Goal: Task Accomplishment & Management: Manage account settings

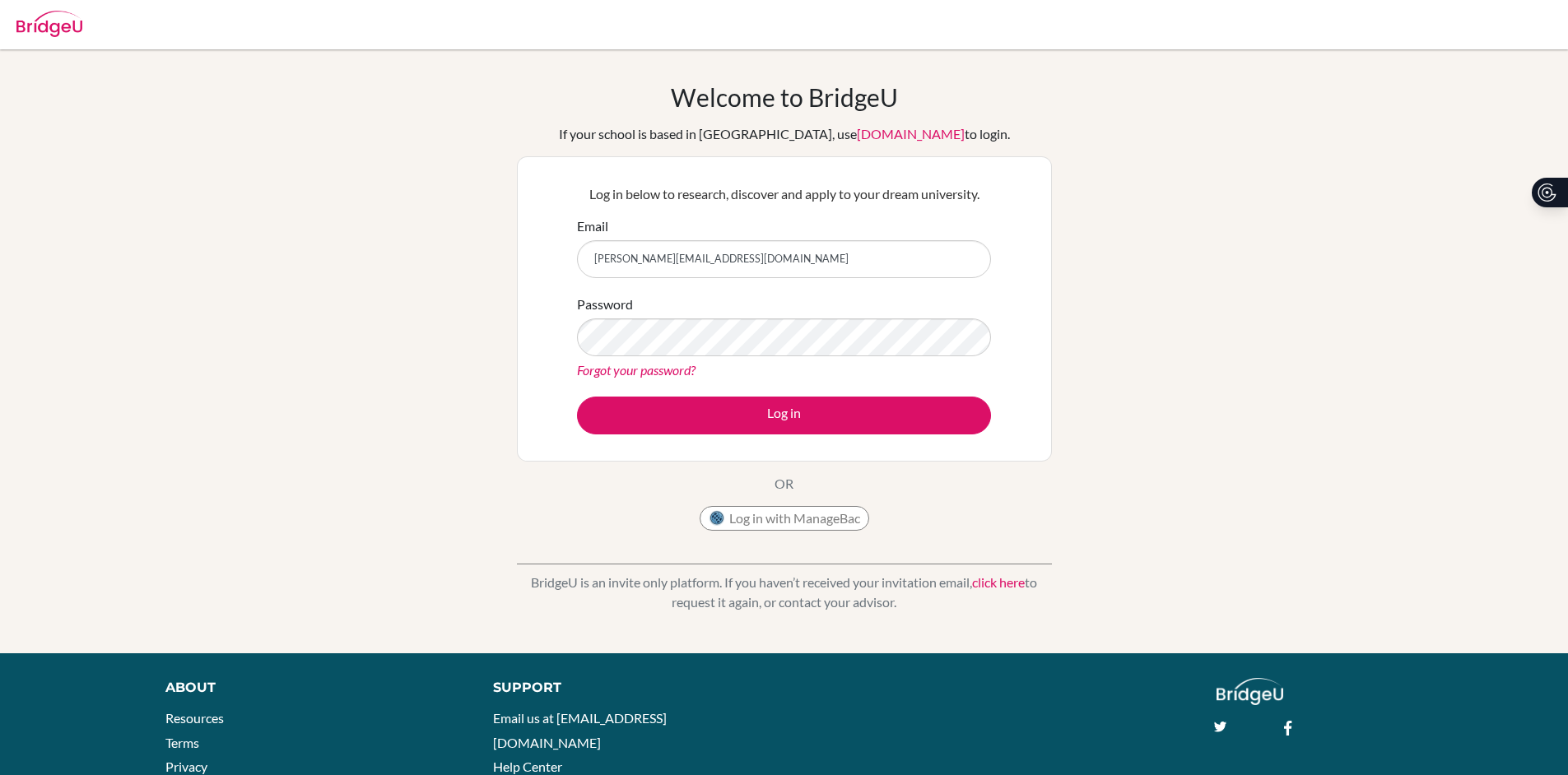
type input "[PERSON_NAME][EMAIL_ADDRESS][DOMAIN_NAME]"
click at [577, 397] on button "Log in" at bounding box center [784, 416] width 414 height 38
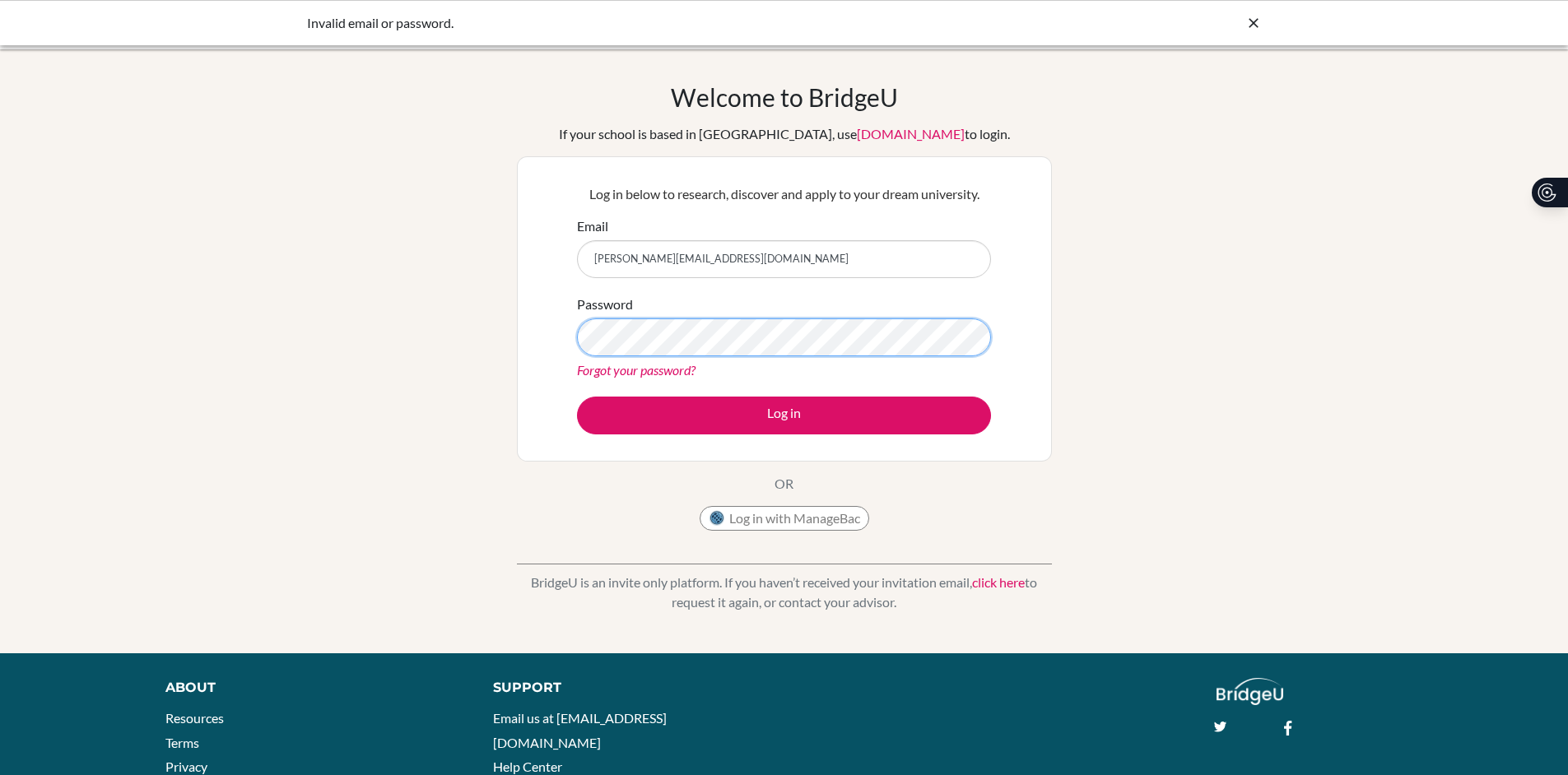
click at [577, 397] on button "Log in" at bounding box center [784, 416] width 414 height 38
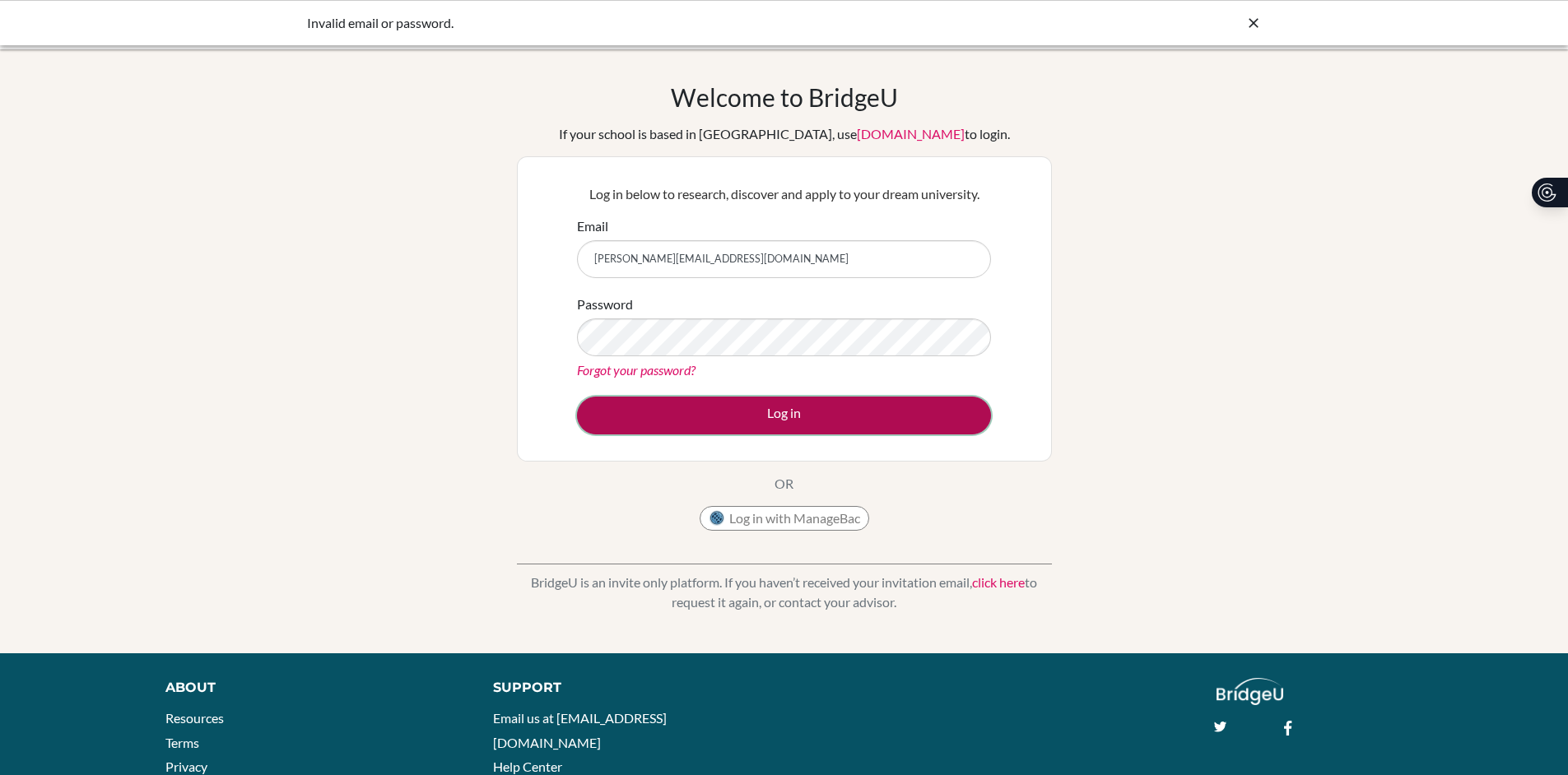
click at [777, 412] on button "Log in" at bounding box center [784, 416] width 414 height 38
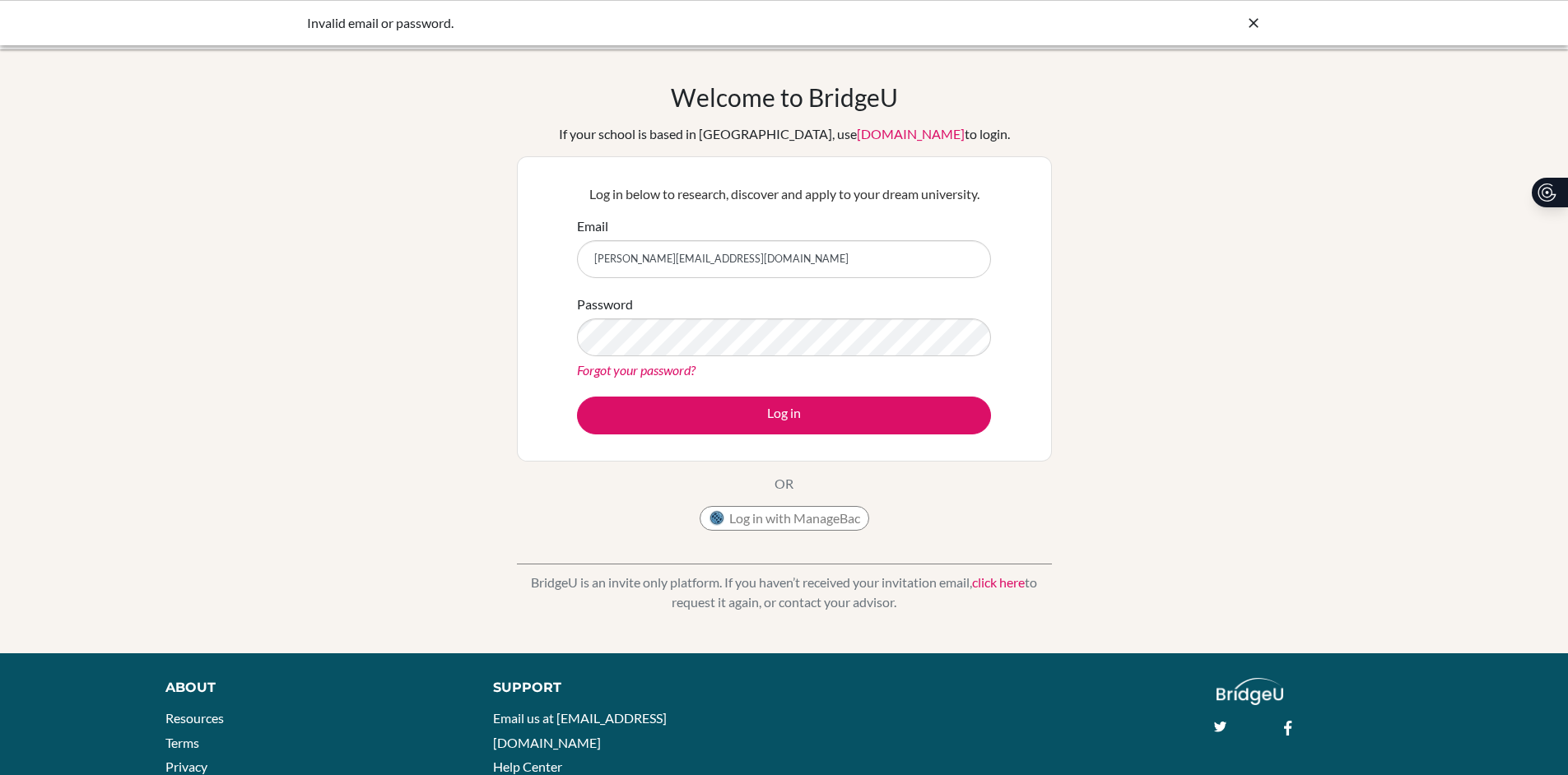
click at [659, 363] on link "Forgot your password?" at bounding box center [636, 370] width 119 height 15
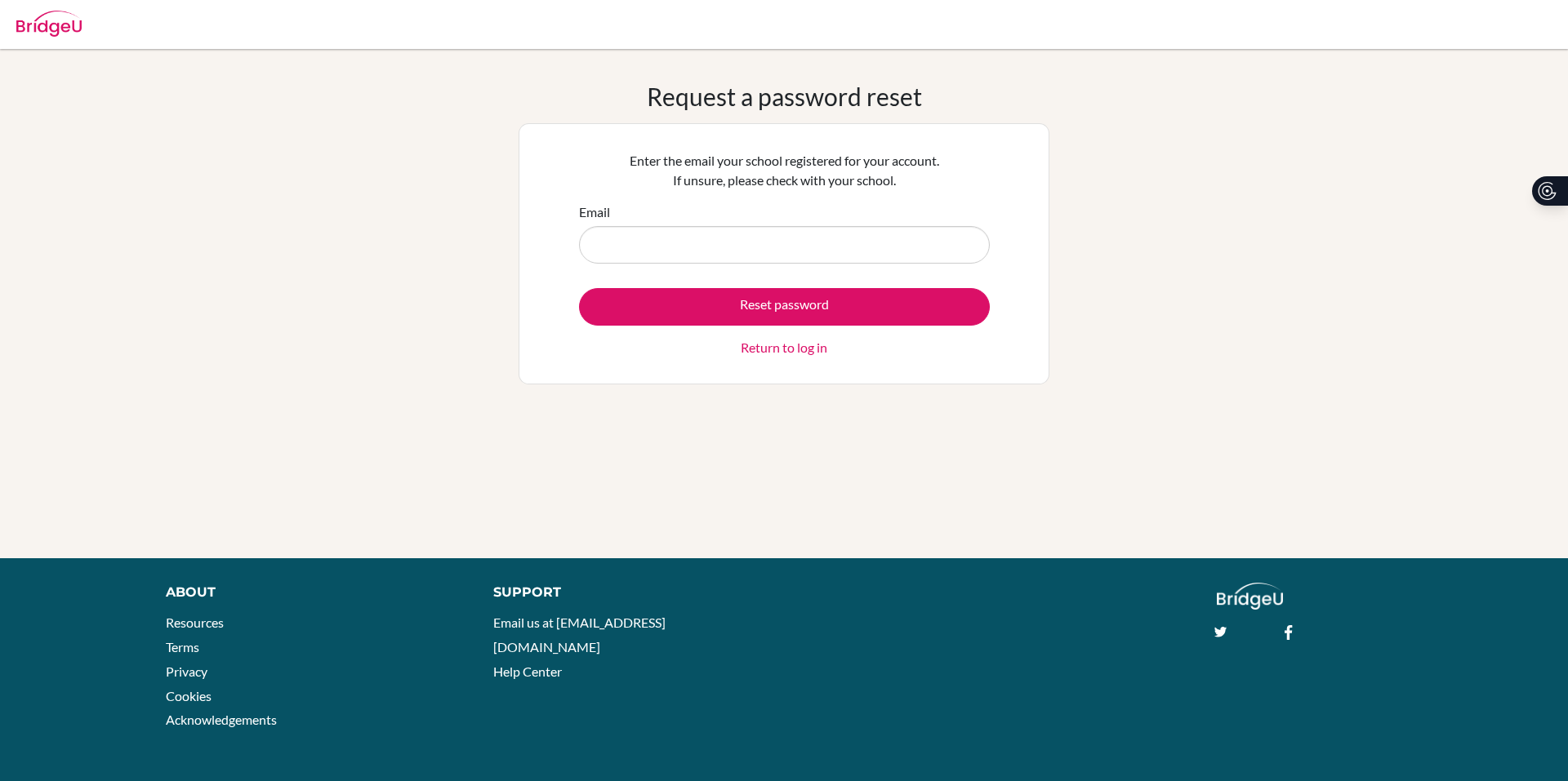
click at [697, 271] on form "Email Reset password Return to log in" at bounding box center [784, 279] width 411 height 155
click at [698, 248] on input "Email" at bounding box center [784, 245] width 411 height 38
type input "pooler@stpaulsschool.org.uk"
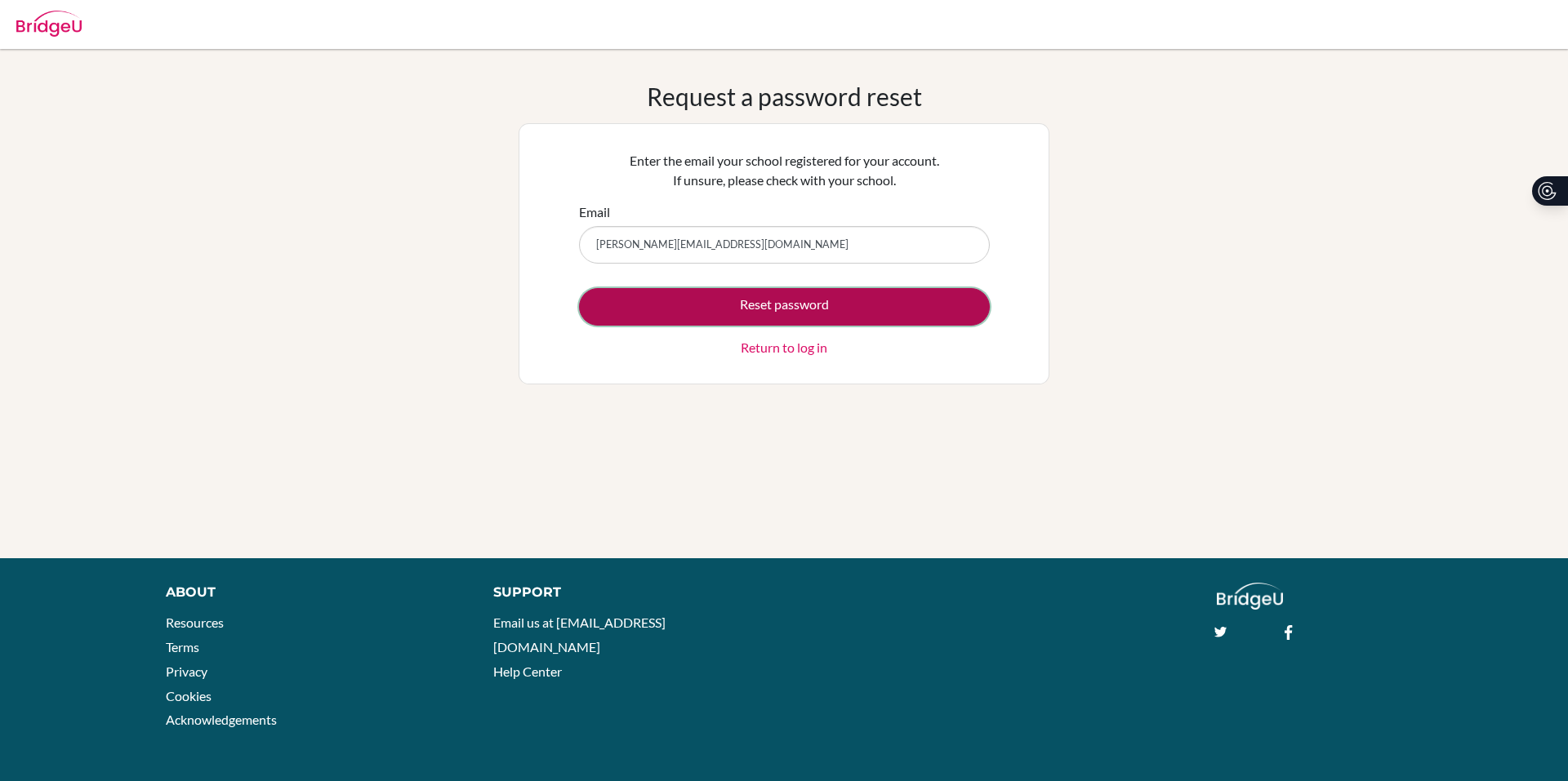
click at [693, 297] on button "Reset password" at bounding box center [784, 307] width 411 height 38
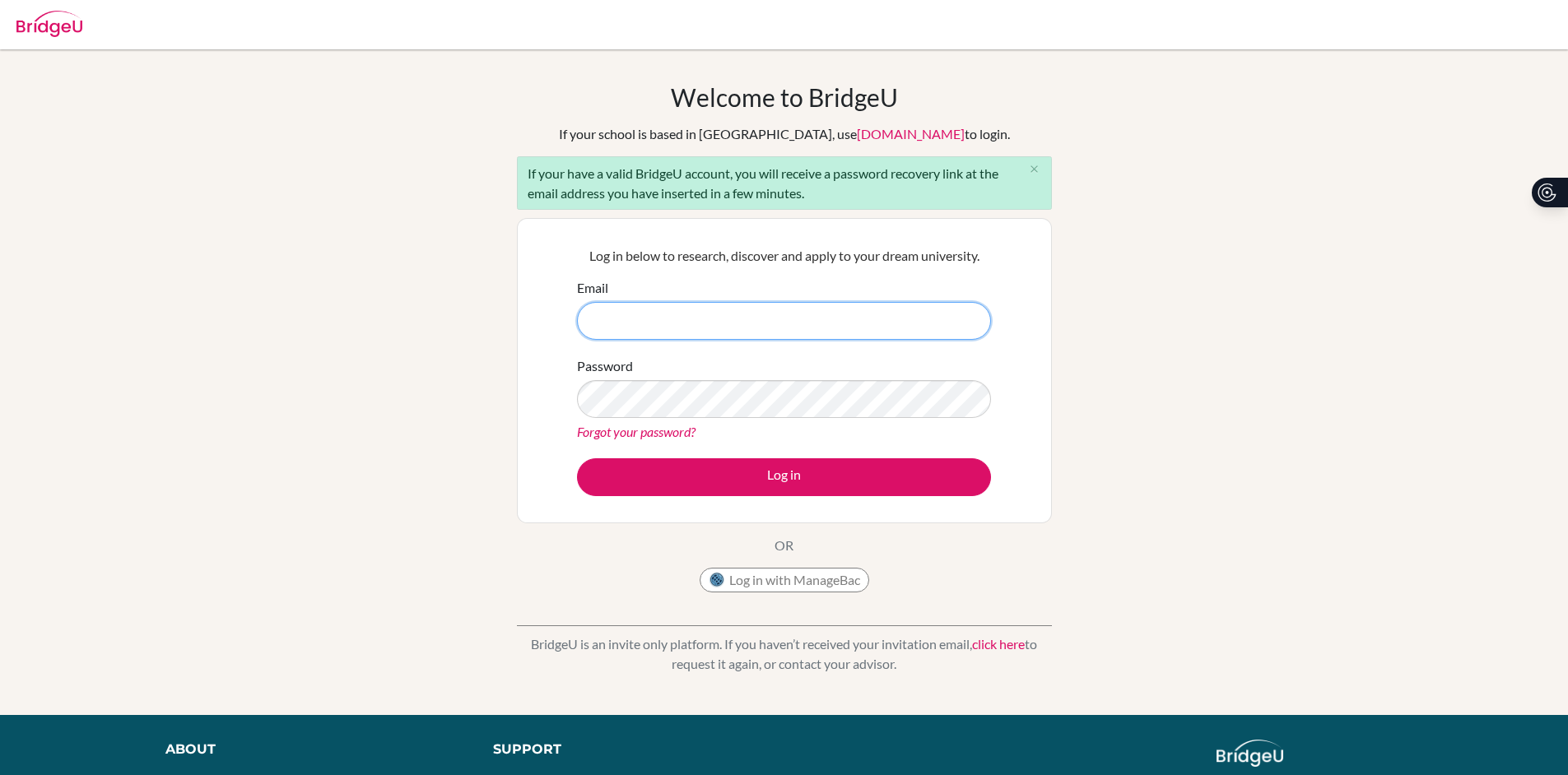
click at [711, 317] on input "Email" at bounding box center [784, 321] width 414 height 38
type input "pooler@stpaulsschool.org.uk"
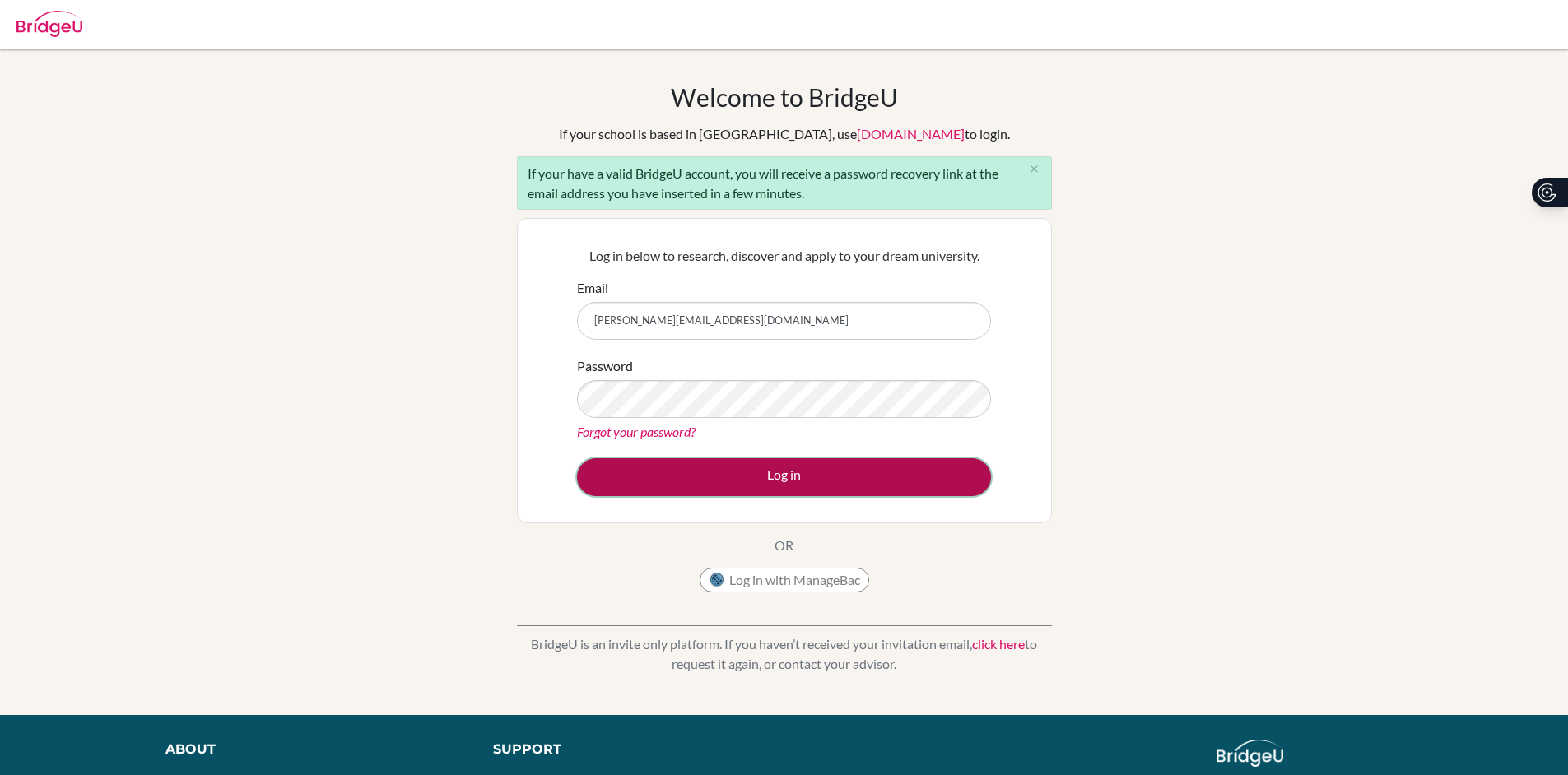
click at [668, 483] on button "Log in" at bounding box center [784, 477] width 414 height 38
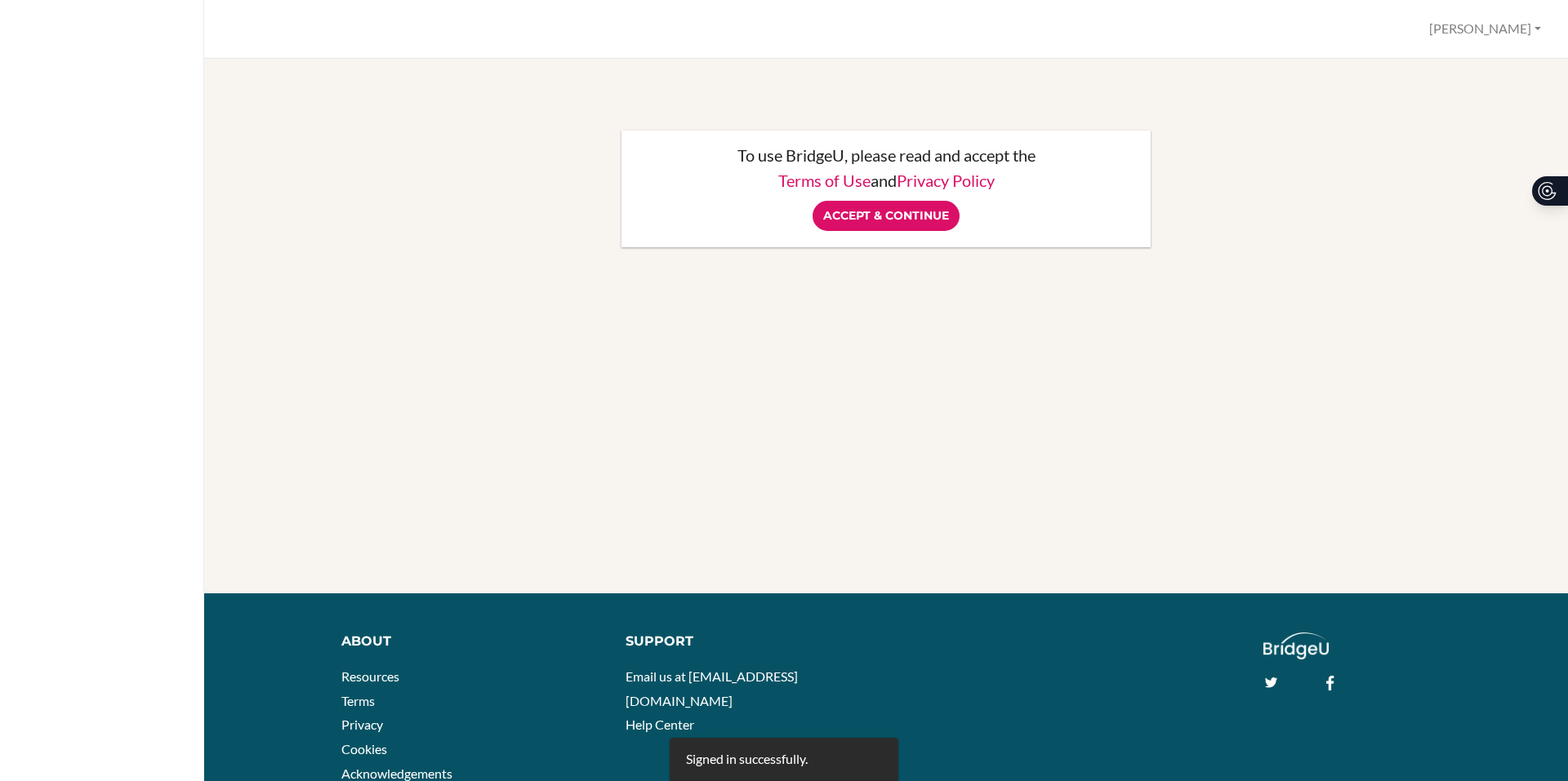
click at [870, 216] on input "Accept & Continue" at bounding box center [886, 216] width 147 height 30
